Goal: Information Seeking & Learning: Learn about a topic

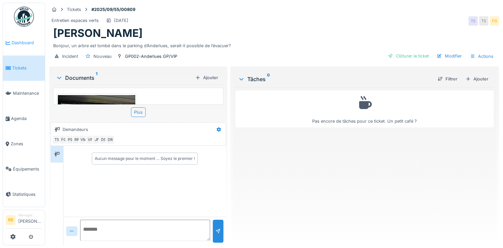
click at [23, 37] on link "Dashboard" at bounding box center [24, 42] width 42 height 25
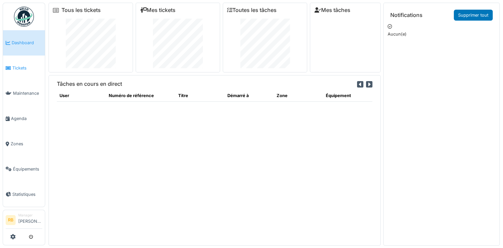
click at [24, 60] on link "Tickets" at bounding box center [24, 67] width 42 height 25
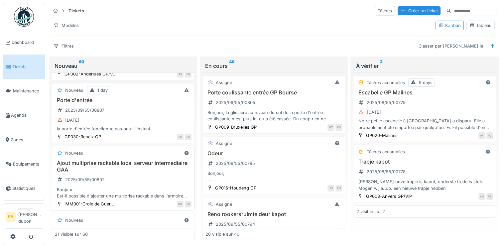
scroll to position [122, 0]
click at [147, 178] on div "Ajout multiprise rackable local serveur intermediaire GAA 2025/09/55/00802 Bonj…" at bounding box center [123, 179] width 137 height 39
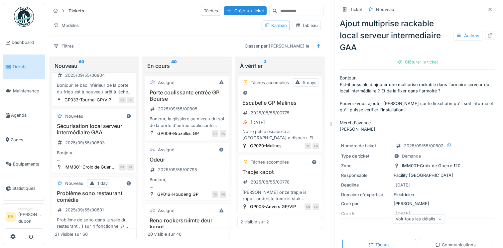
scroll to position [310, 0]
click at [102, 161] on div "Bonjour, Serait-il possible de mettre en place une solution de sécurisation pou…" at bounding box center [94, 155] width 79 height 13
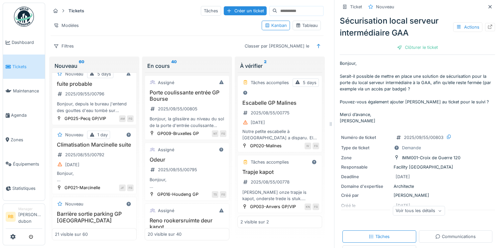
scroll to position [611, 0]
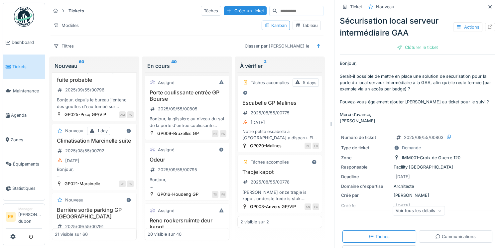
click at [115, 83] on h3 "fuite probable" at bounding box center [94, 80] width 79 height 6
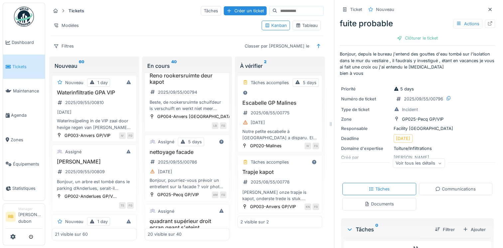
scroll to position [129, 0]
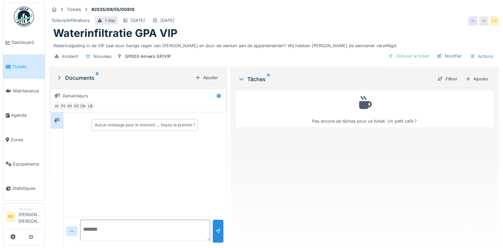
click at [56, 76] on icon at bounding box center [59, 77] width 7 height 5
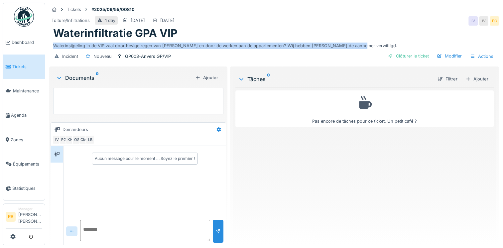
drag, startPoint x: 356, startPoint y: 48, endPoint x: 54, endPoint y: 44, distance: 302.0
click at [54, 44] on div "Waterinsijpeling in de VIP zaal door hevige regen van gisteren en door de werke…" at bounding box center [273, 44] width 441 height 9
copy div "Waterinsijpeling in de VIP zaal door hevige regen van gisteren en door de werke…"
